Goal: Navigation & Orientation: Find specific page/section

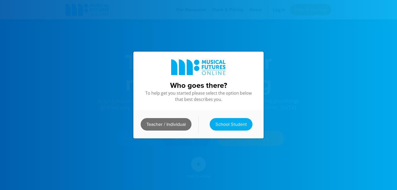
click at [173, 122] on link "Teacher / Individual" at bounding box center [166, 124] width 51 height 12
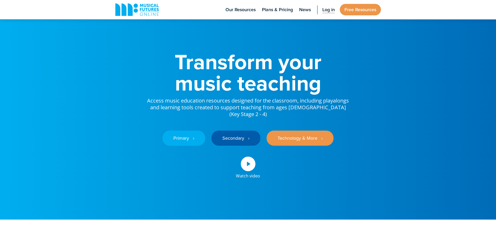
click at [328, 10] on span "Log in" at bounding box center [328, 9] width 12 height 7
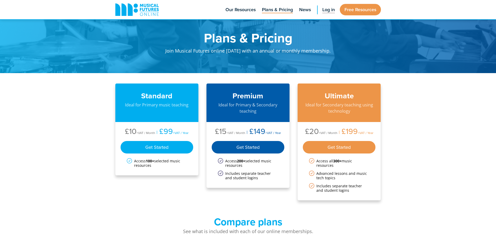
click at [322, 10] on span "Log in" at bounding box center [328, 9] width 12 height 7
